Goal: Find specific page/section: Find specific page/section

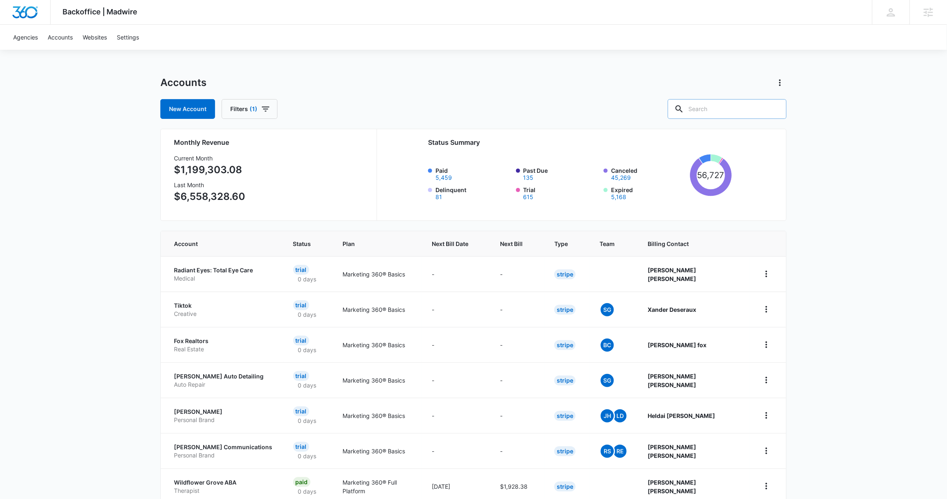
click at [726, 106] on input "text" at bounding box center [727, 109] width 119 height 20
paste input "M31248"
type input "M31248"
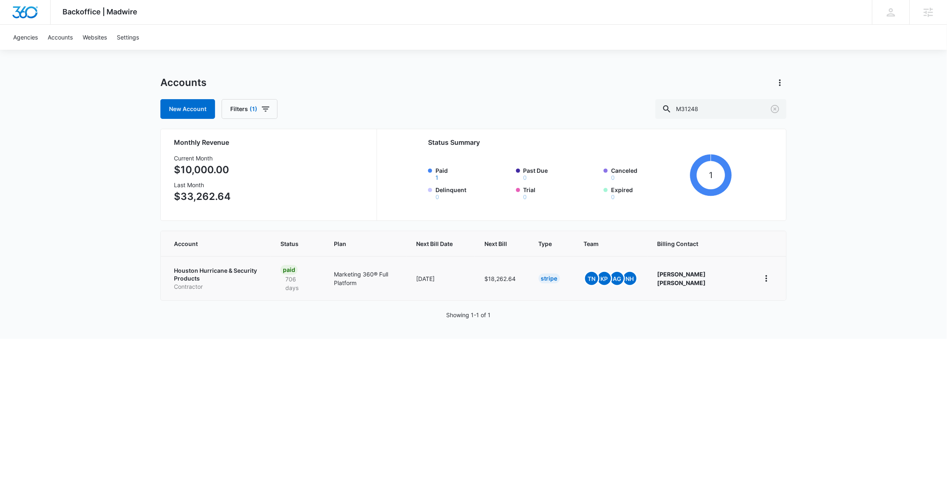
click at [261, 271] on p "Houston Hurricane & Security Products" at bounding box center [217, 275] width 87 height 16
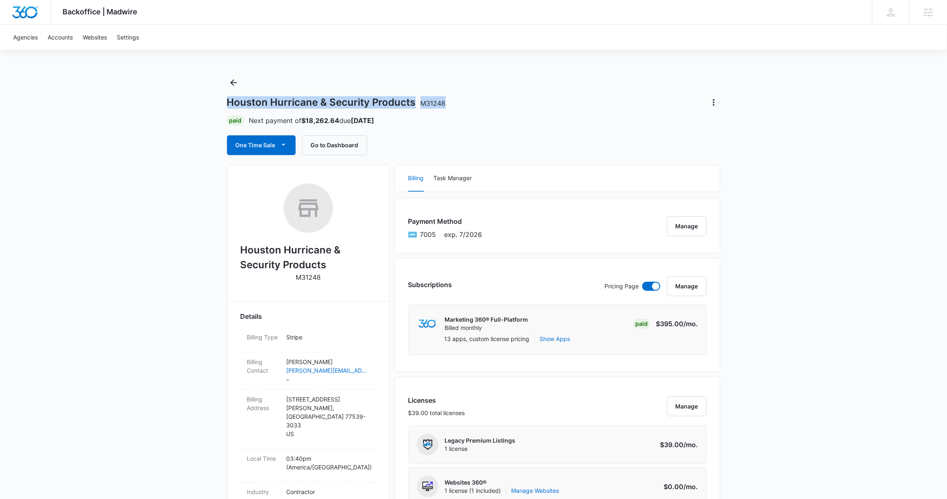
drag, startPoint x: 445, startPoint y: 103, endPoint x: 224, endPoint y: 102, distance: 220.9
copy h1 "Houston Hurricane & Security Products M31248"
click at [70, 35] on link "Accounts" at bounding box center [60, 37] width 35 height 25
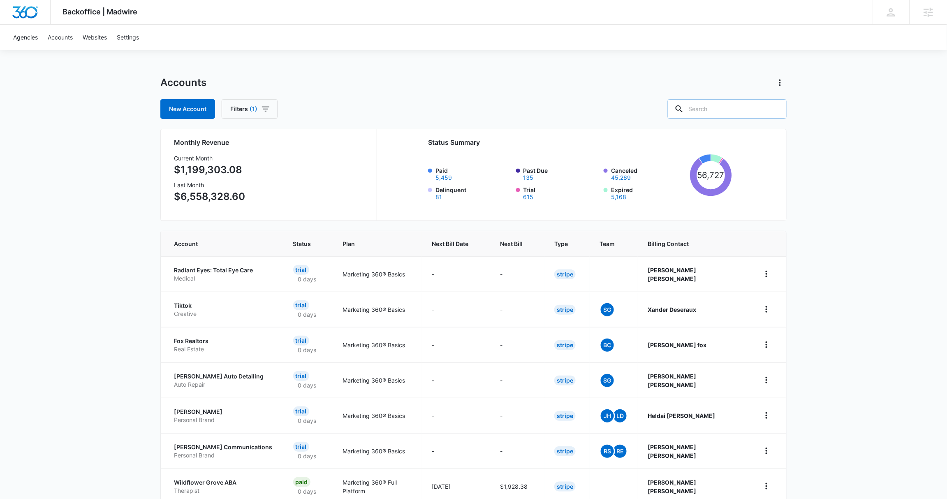
click at [735, 106] on input "text" at bounding box center [727, 109] width 119 height 20
paste input "M316801"
type input "M316801"
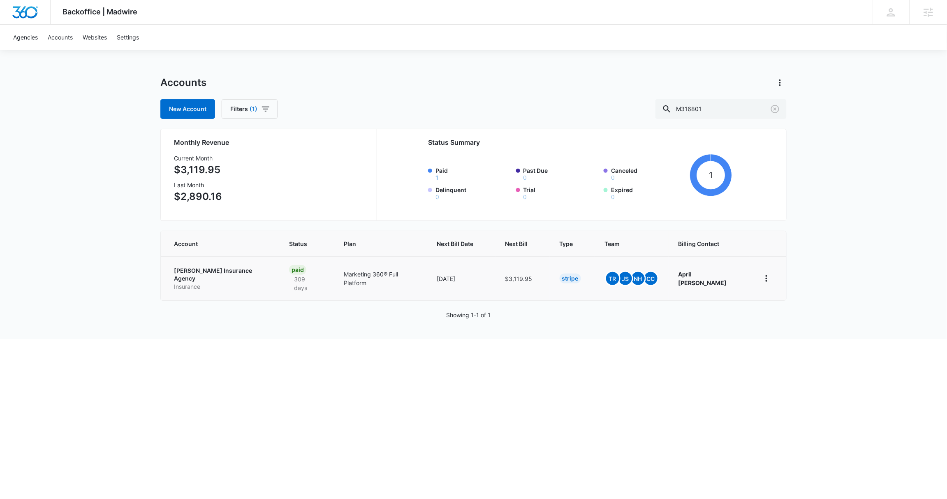
click at [211, 272] on p "Patsel Insurance Agency" at bounding box center [221, 275] width 95 height 16
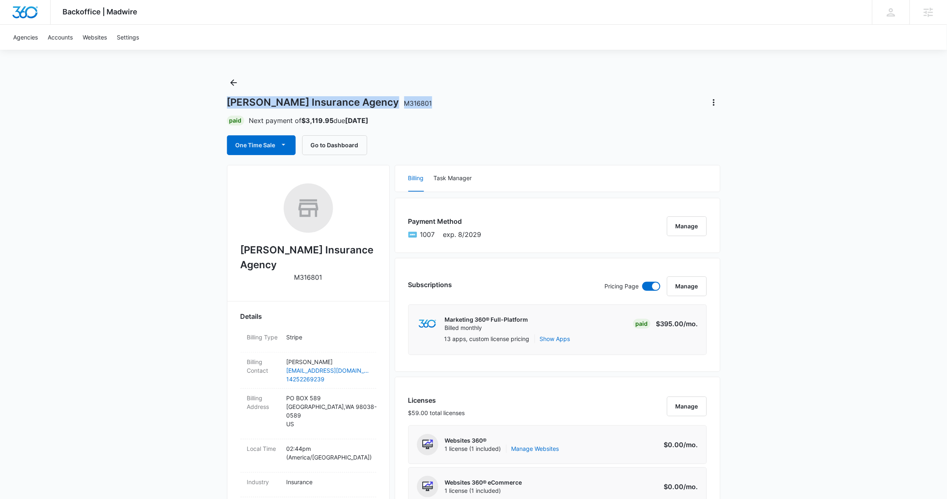
drag, startPoint x: 223, startPoint y: 100, endPoint x: 386, endPoint y: 103, distance: 163.7
copy h1 "Patsel Insurance Agency M316801"
click at [67, 37] on link "Accounts" at bounding box center [60, 37] width 35 height 25
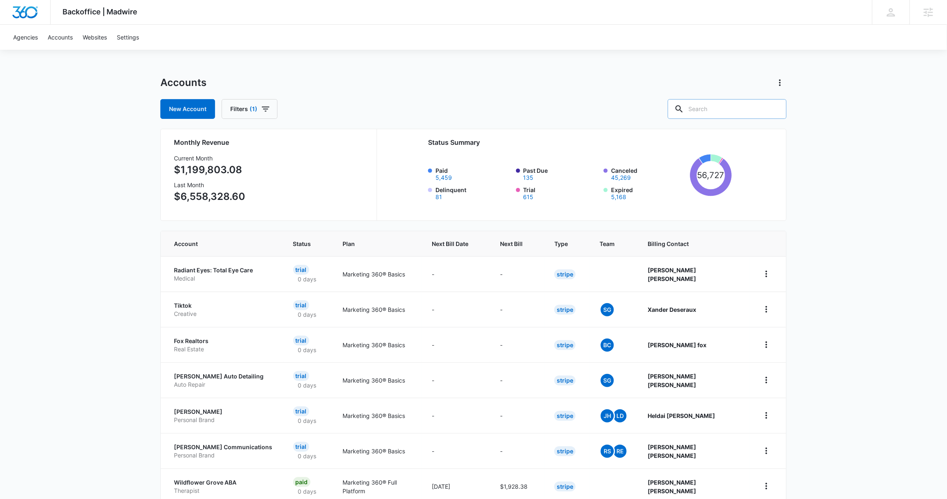
click at [752, 109] on input "text" at bounding box center [727, 109] width 119 height 20
paste input "M324245"
type input "M324245"
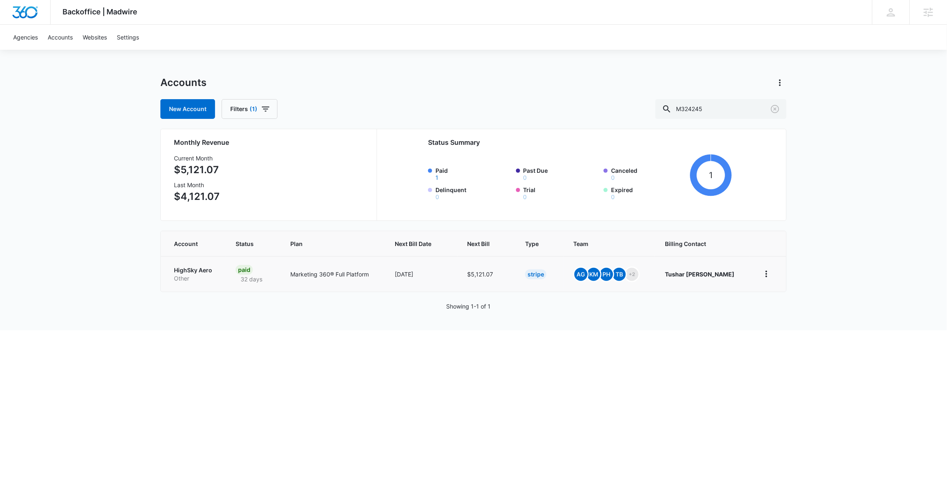
click at [198, 272] on p "HighSky Aero" at bounding box center [195, 270] width 42 height 8
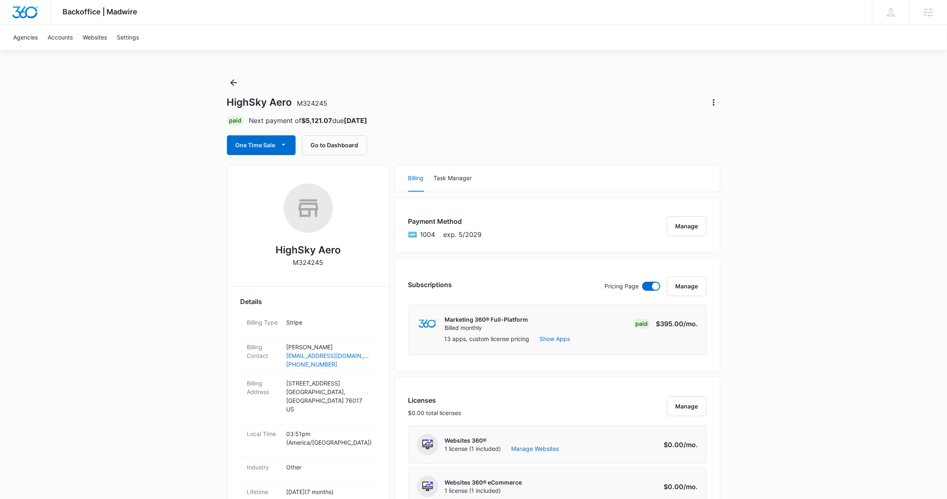
click at [227, 101] on h1 "HighSky Aero M324245" at bounding box center [277, 102] width 101 height 12
drag, startPoint x: 227, startPoint y: 102, endPoint x: 338, endPoint y: 102, distance: 110.6
click at [338, 102] on div "HighSky Aero M324245" at bounding box center [474, 102] width 494 height 13
copy h1 "HighSky Aero M324245"
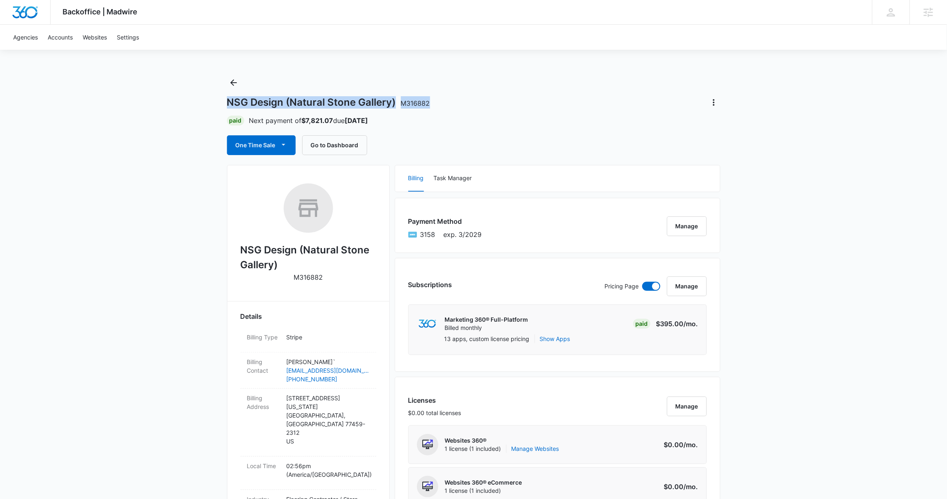
drag, startPoint x: 229, startPoint y: 103, endPoint x: 452, endPoint y: 104, distance: 222.9
click at [452, 104] on div "NSG Design (Natural Stone Gallery) M316882" at bounding box center [474, 102] width 494 height 13
copy h1 "NSG Design (Natural Stone Gallery) M316882"
click at [455, 144] on div "One Time Sale Go to Dashboard" at bounding box center [474, 145] width 494 height 20
